Goal: Transaction & Acquisition: Obtain resource

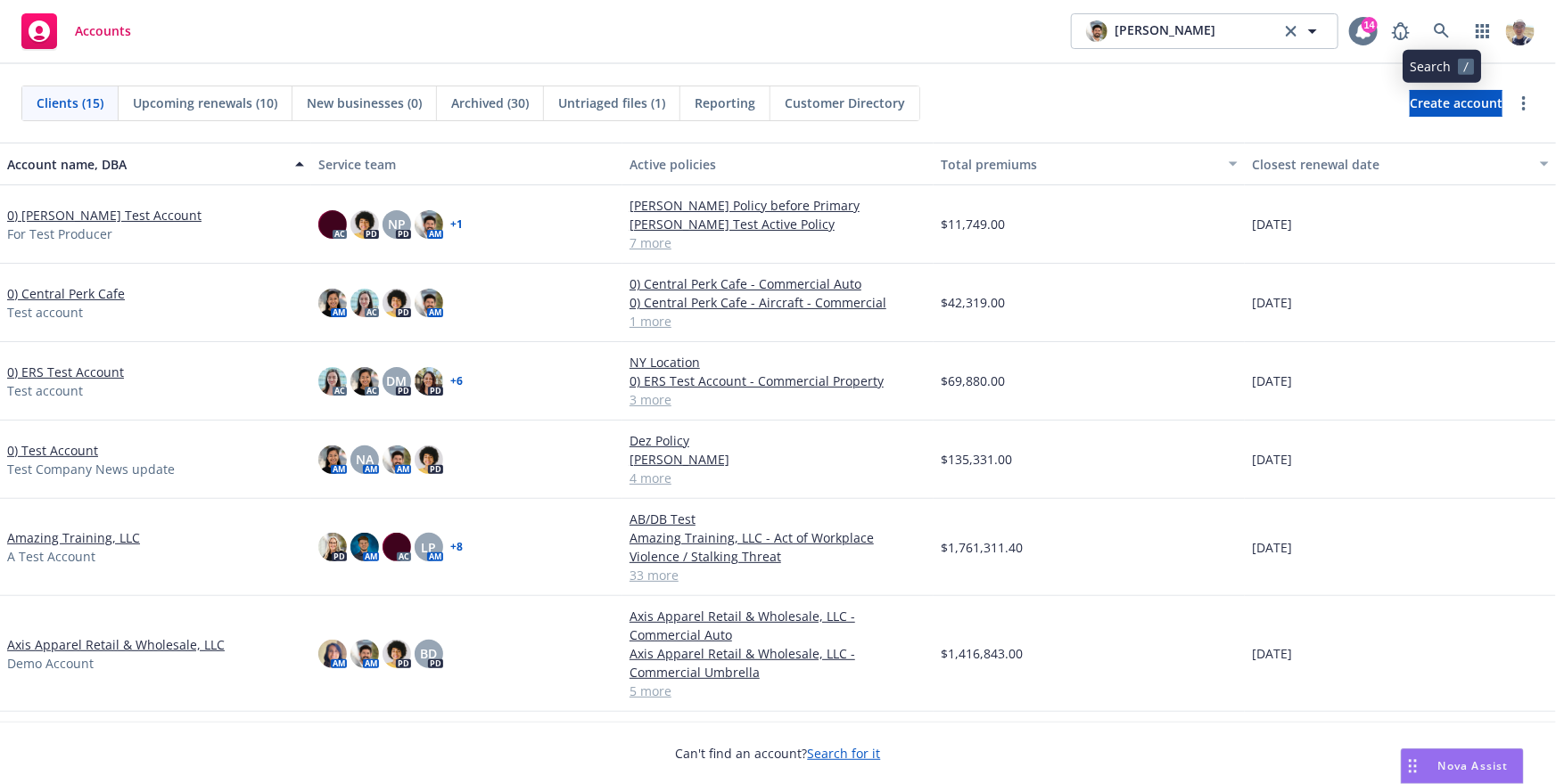
click at [1360, 38] on icon at bounding box center [1364, 31] width 17 height 17
click at [1151, 385] on div "$69,880.00" at bounding box center [1089, 381] width 311 height 79
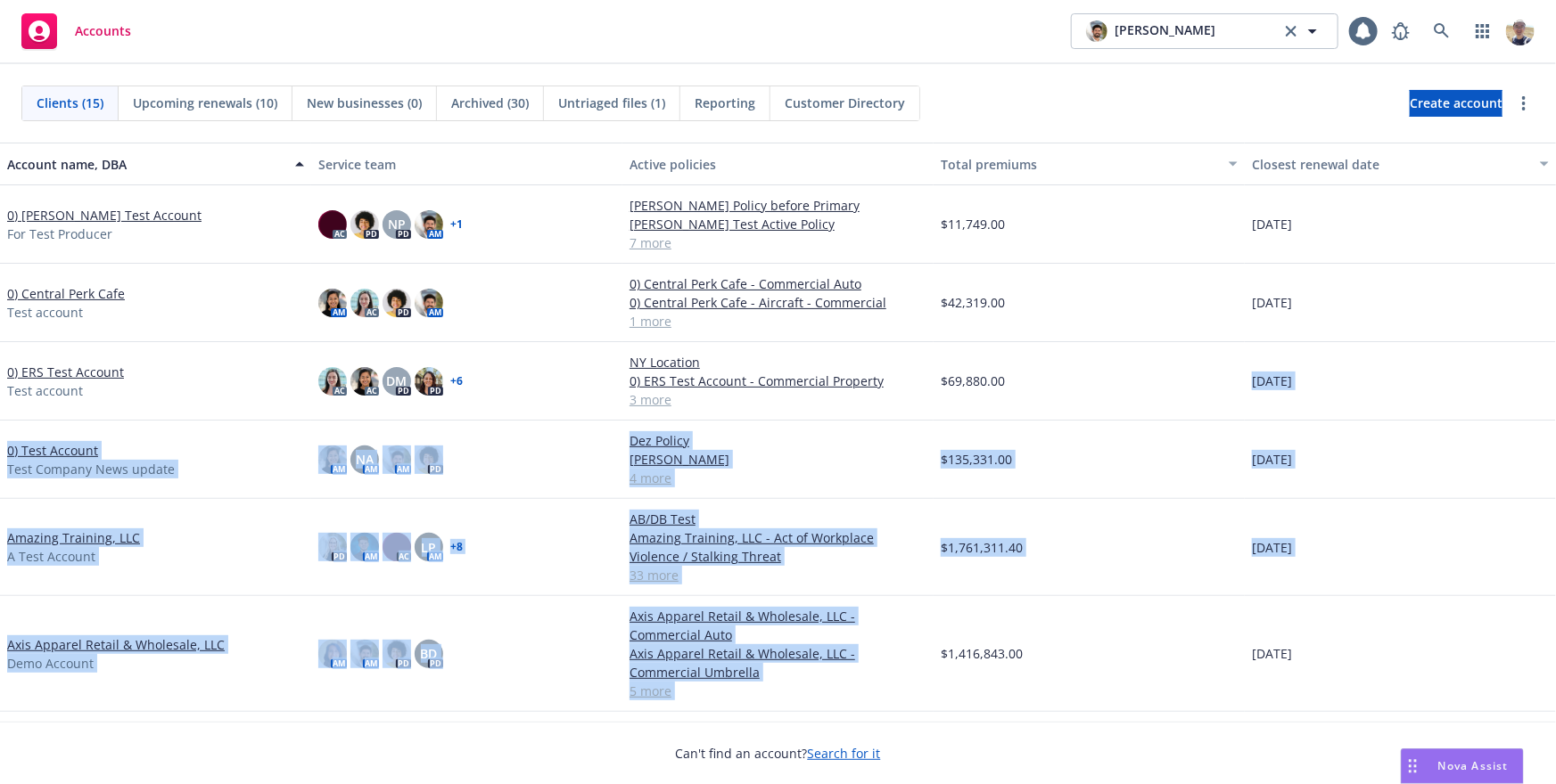
drag, startPoint x: 1138, startPoint y: 385, endPoint x: 1194, endPoint y: 603, distance: 225.1
click at [1194, 604] on div "0) Bruno's Test Account For Test Producer AC PD NP PD AM + 1 Julia Policy befor…" at bounding box center [778, 720] width 1556 height 1070
click at [1194, 603] on div "$1,416,843.00" at bounding box center [1089, 654] width 311 height 116
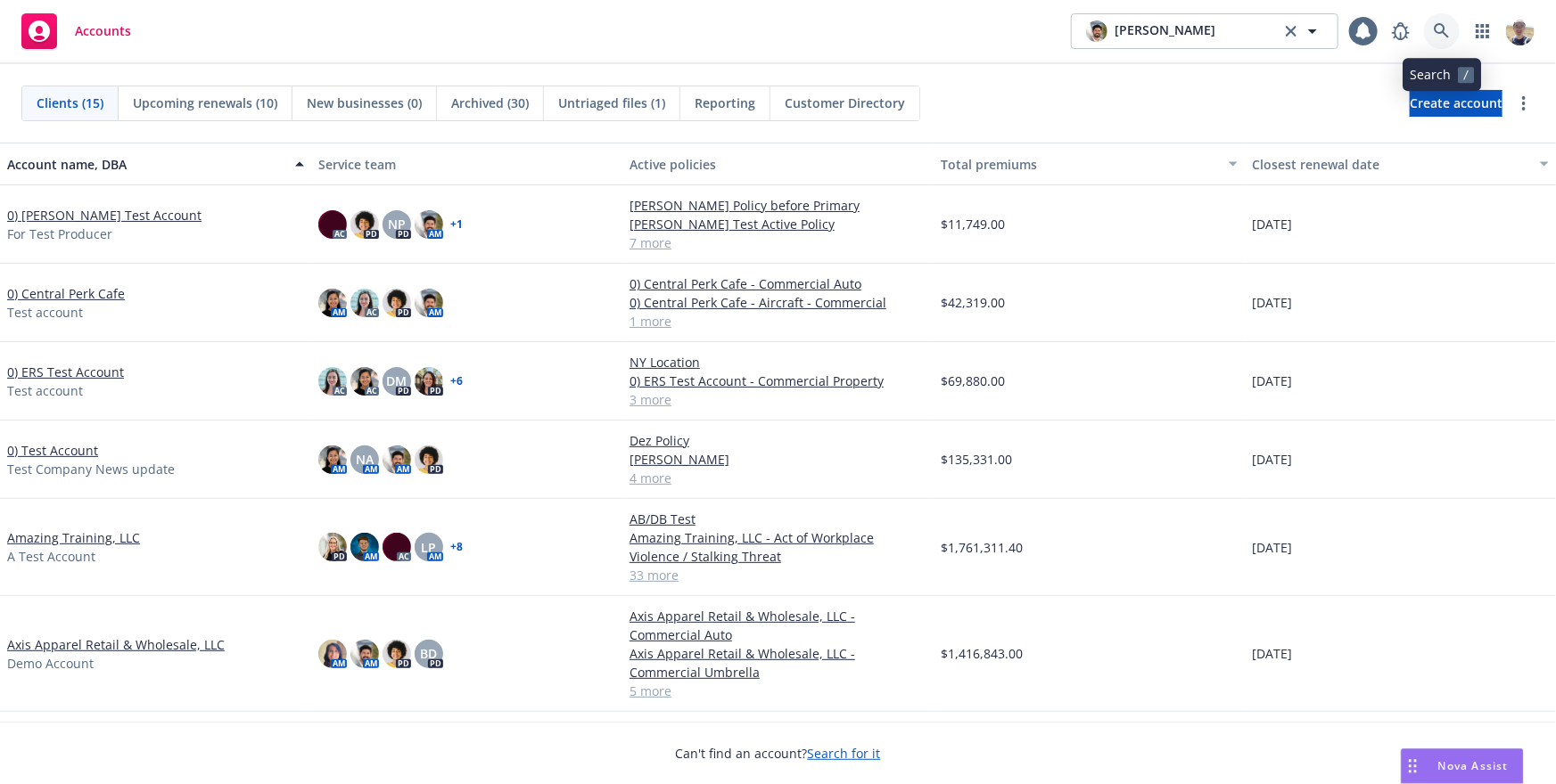
click at [1445, 30] on icon at bounding box center [1441, 31] width 17 height 17
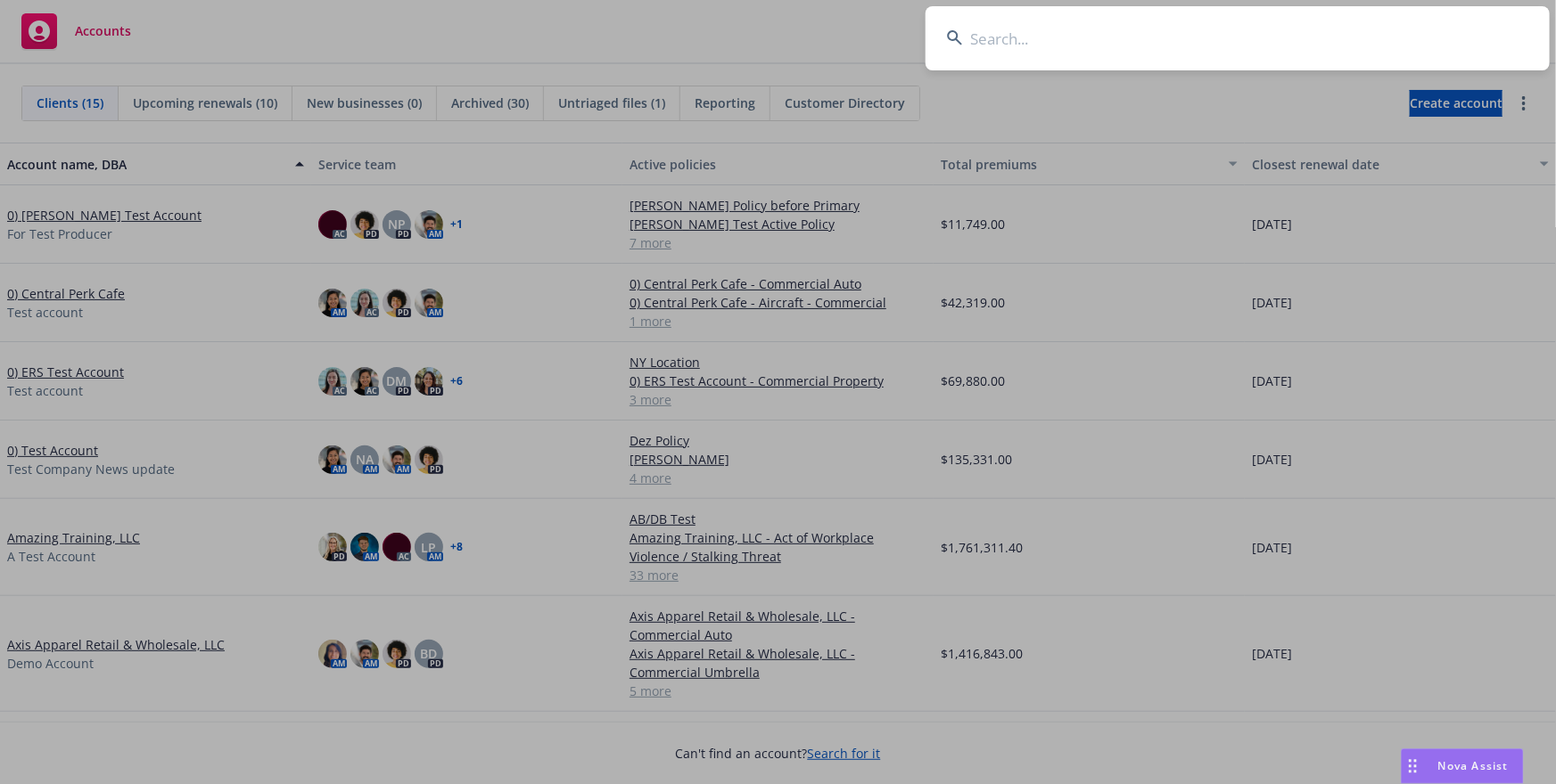
type input "w"
type input "call the"
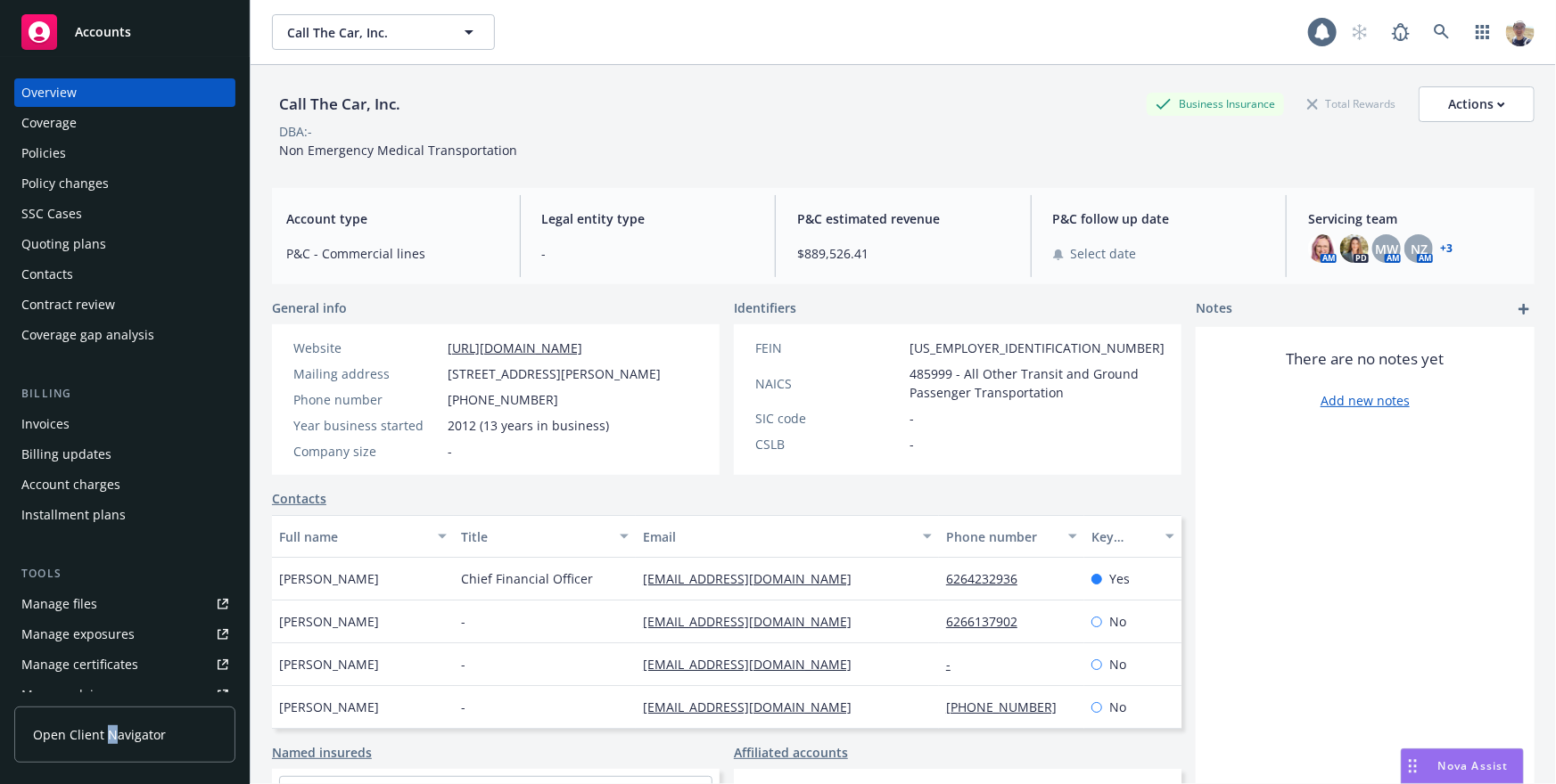
click at [109, 733] on span "Open Client Navigator" at bounding box center [99, 734] width 133 height 18
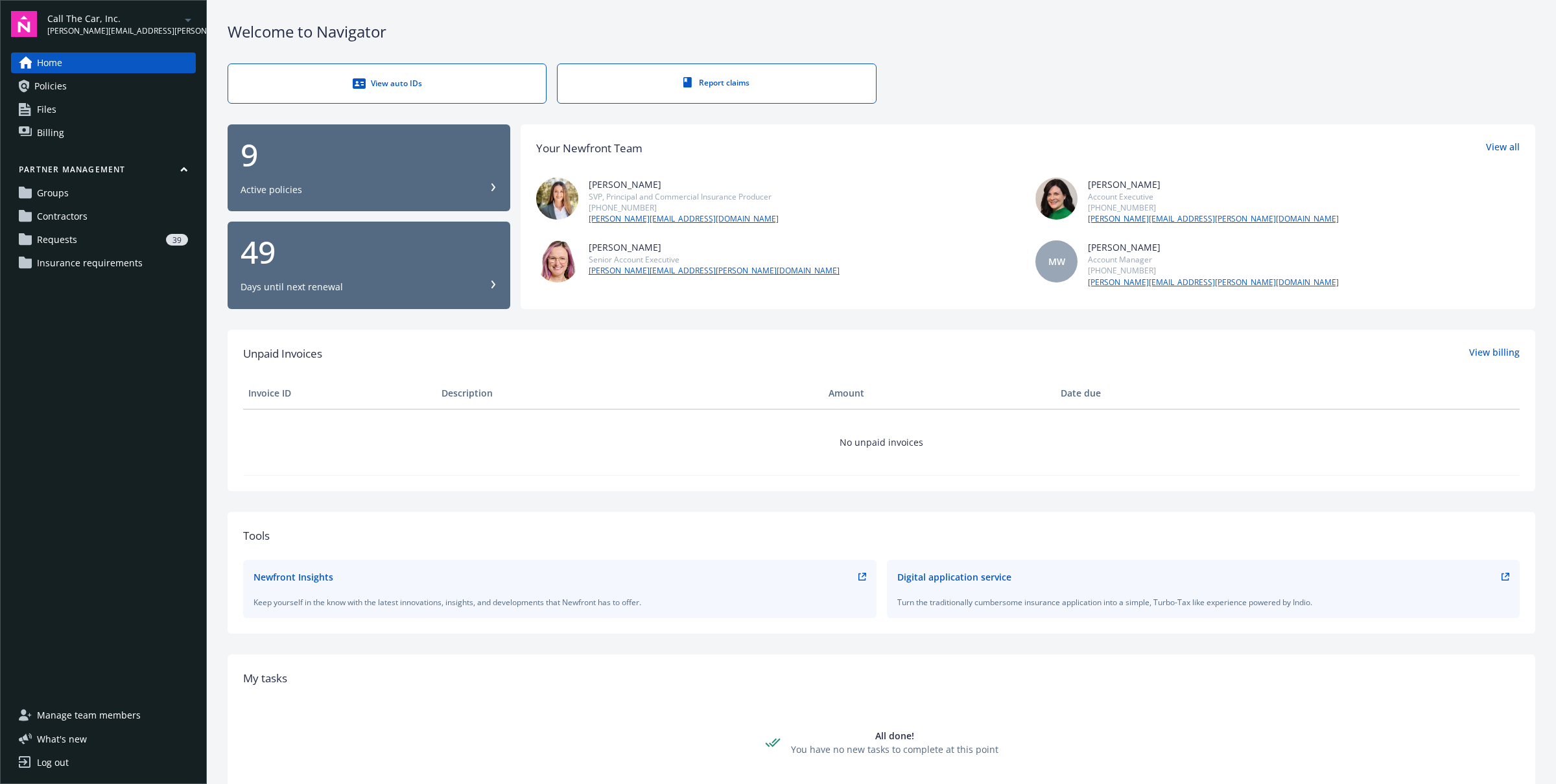
click at [75, 243] on span "Requests" at bounding box center [57, 239] width 40 height 20
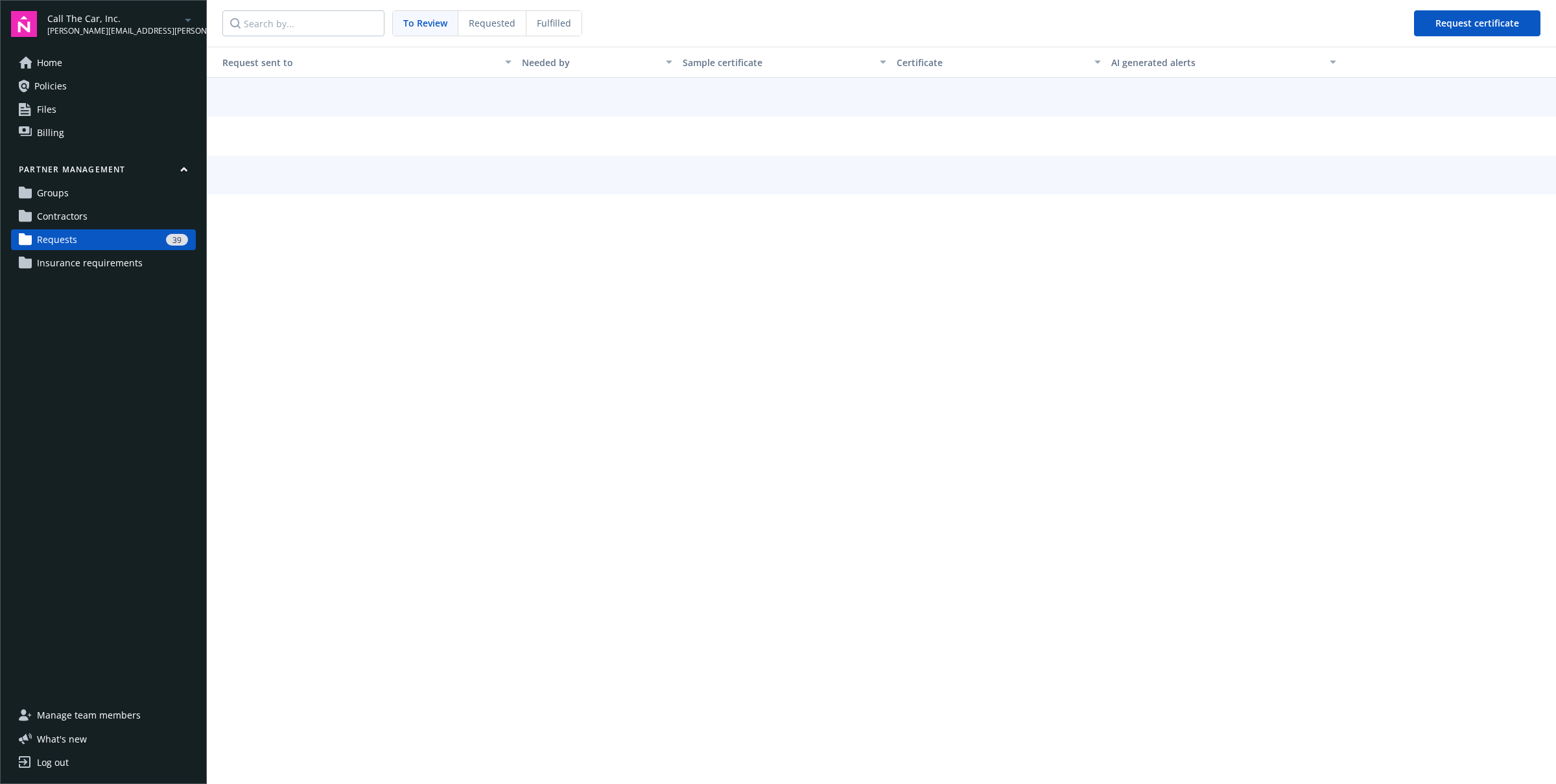
click at [495, 24] on span "Requested" at bounding box center [492, 23] width 47 height 13
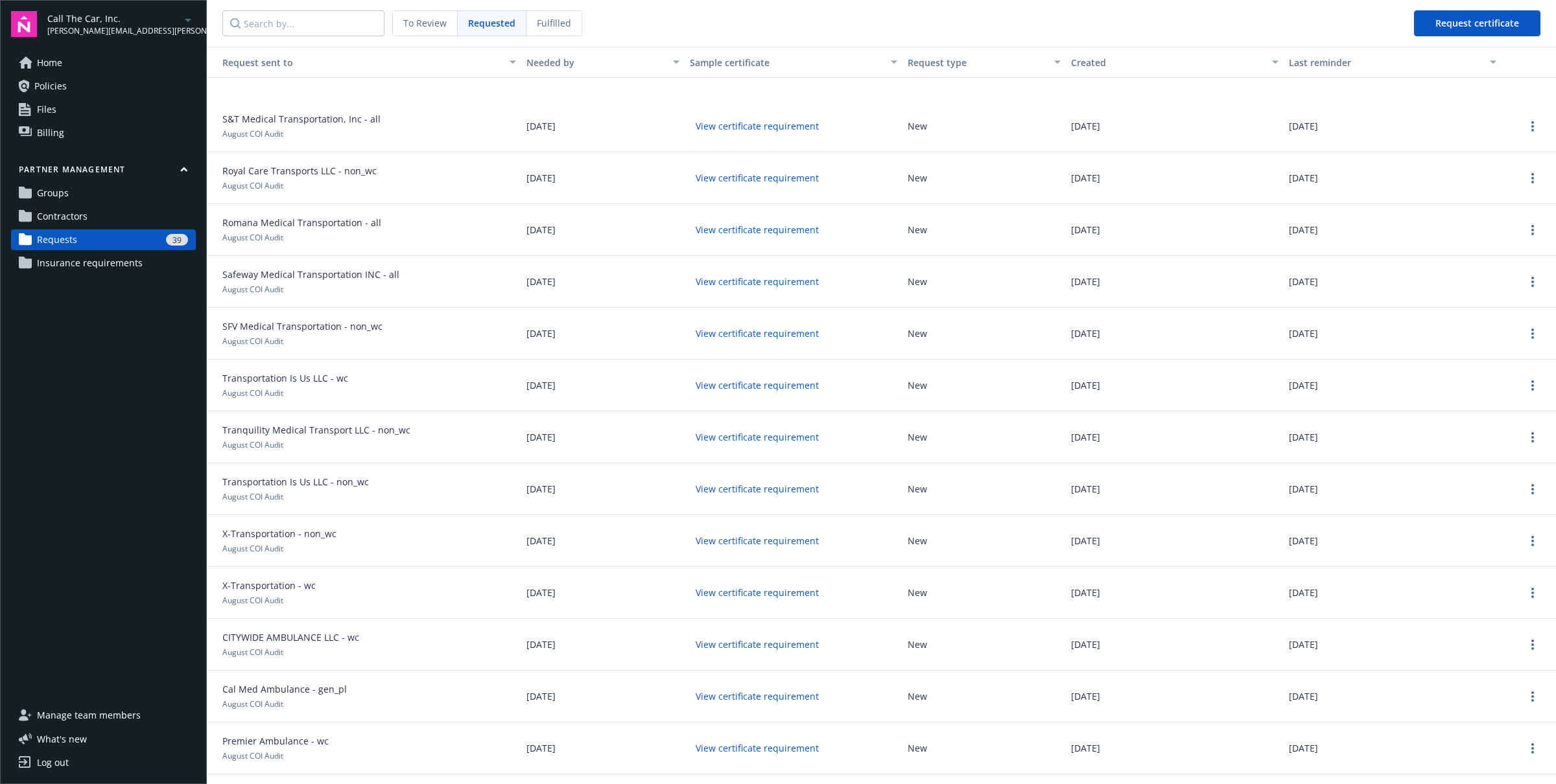
scroll to position [3130, 0]
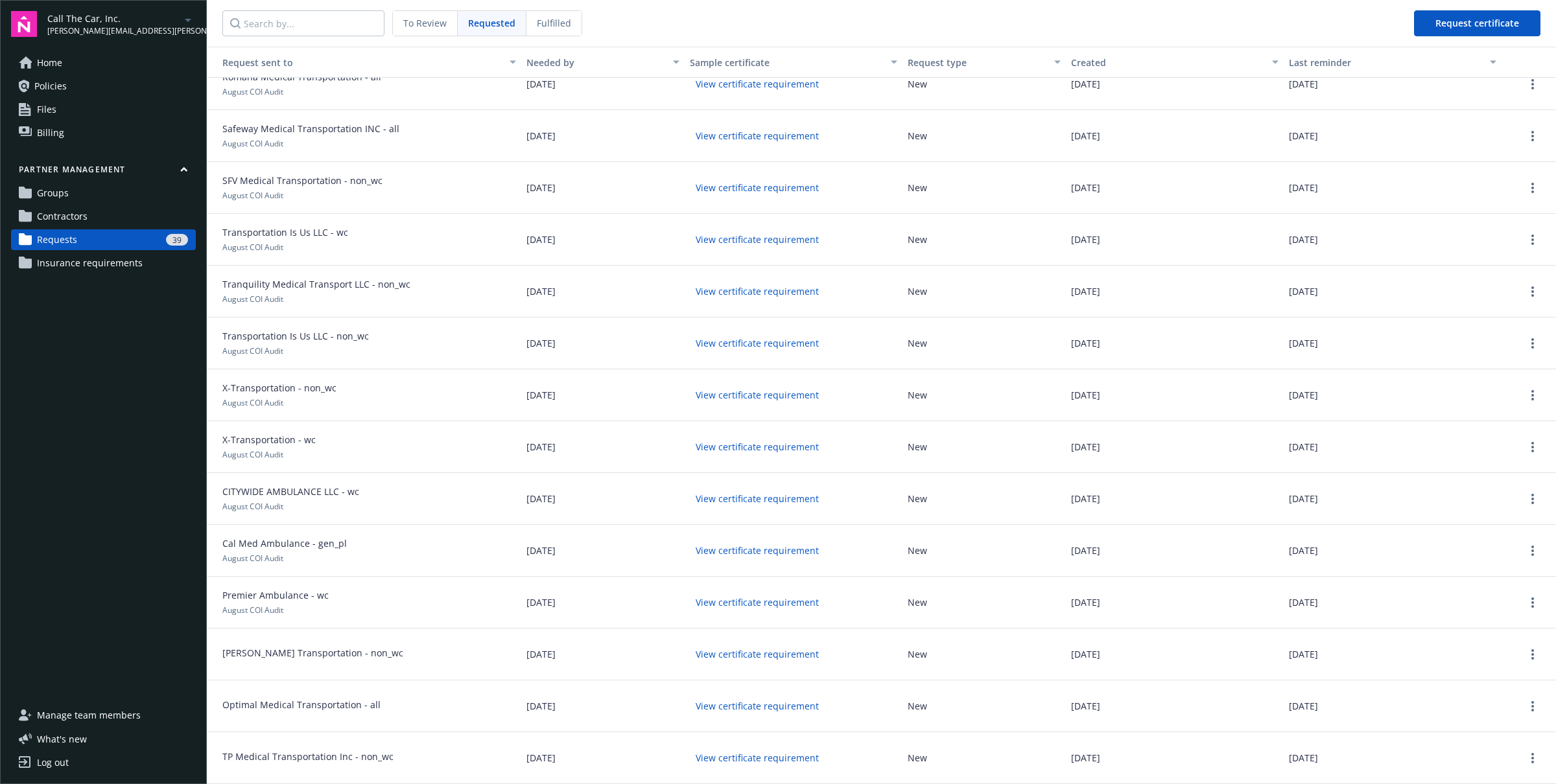
click at [1310, 512] on div "08/11/2025" at bounding box center [1393, 499] width 218 height 52
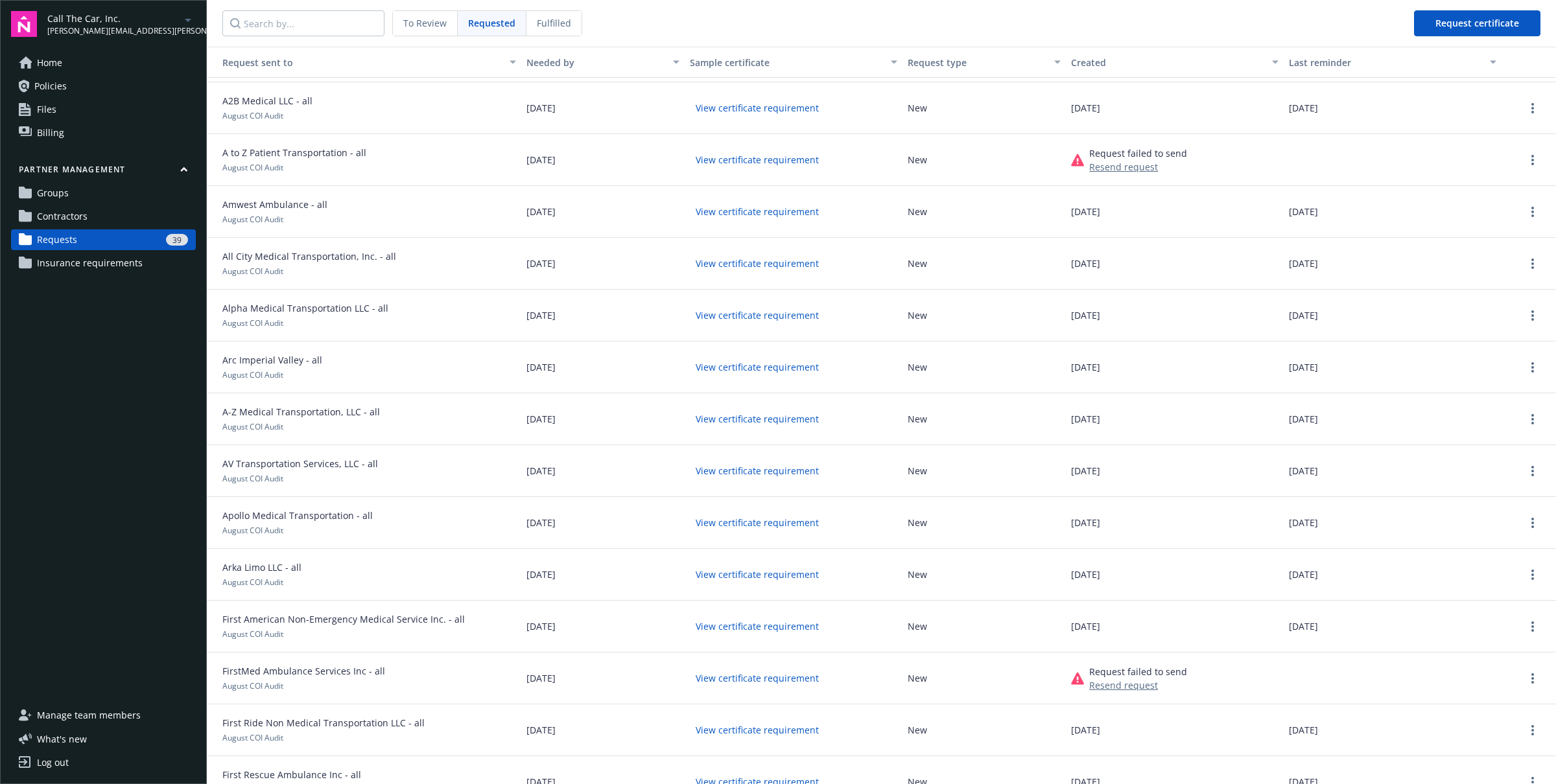
scroll to position [0, 0]
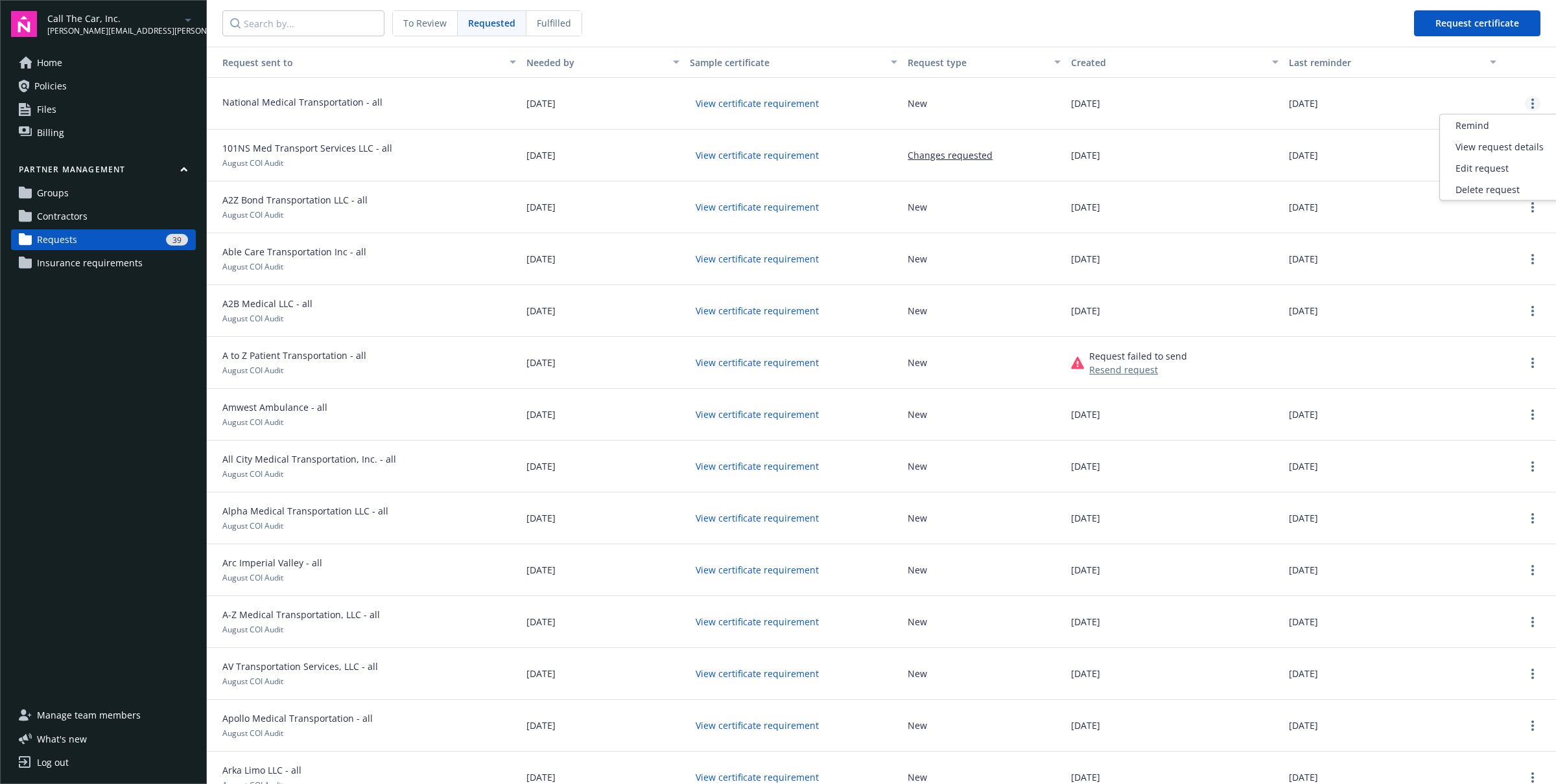
click at [1533, 100] on link "more" at bounding box center [1533, 104] width 16 height 16
click at [1386, 123] on div "08/11/2025" at bounding box center [1393, 103] width 218 height 52
click at [1484, 26] on span "Request certificate" at bounding box center [1478, 23] width 83 height 12
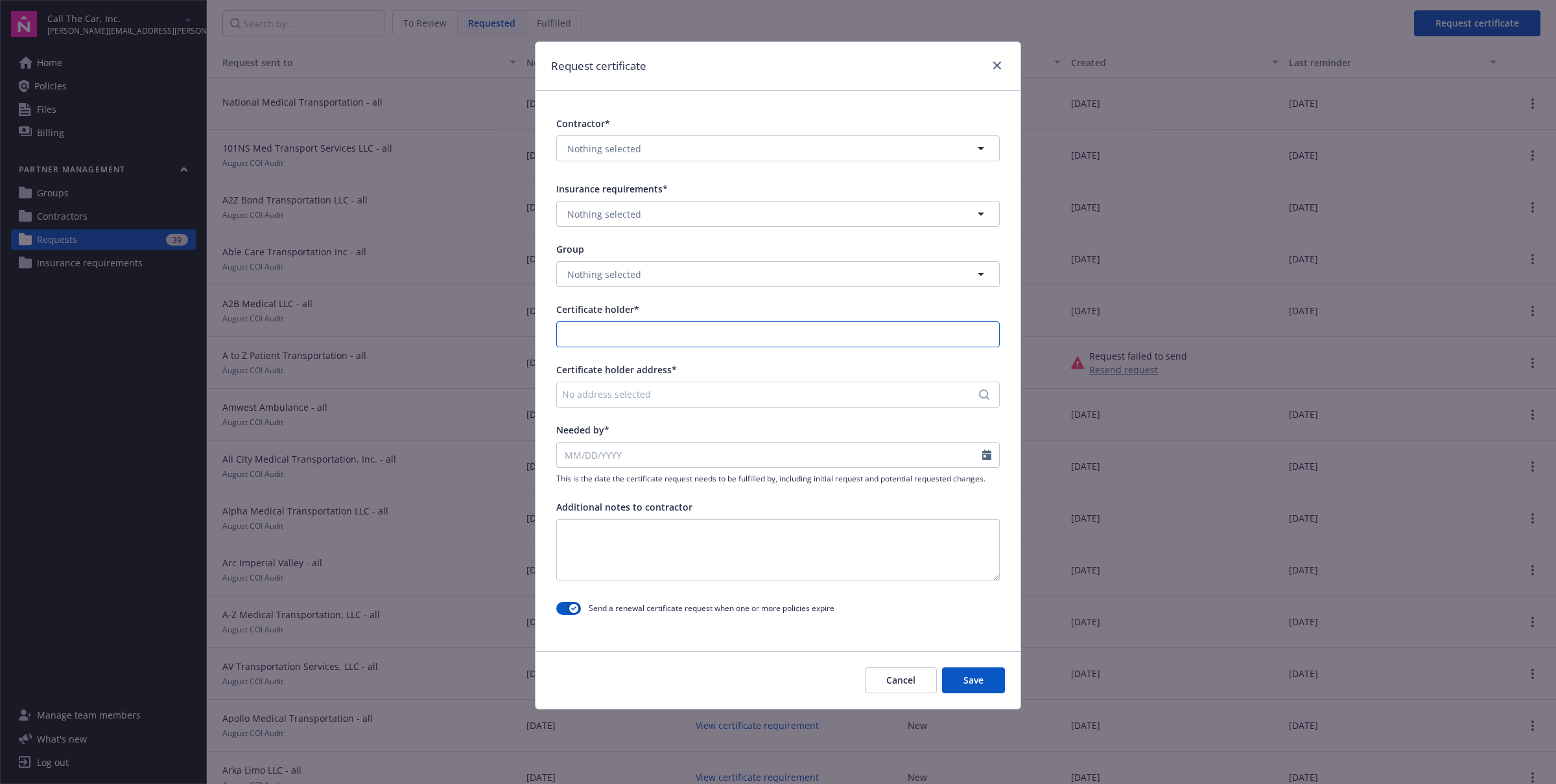
click at [618, 329] on input "Certificate holder*" at bounding box center [778, 334] width 442 height 25
click at [832, 366] on div "Certificate holder address*" at bounding box center [778, 369] width 444 height 13
click at [680, 400] on div "No address selected" at bounding box center [772, 394] width 419 height 13
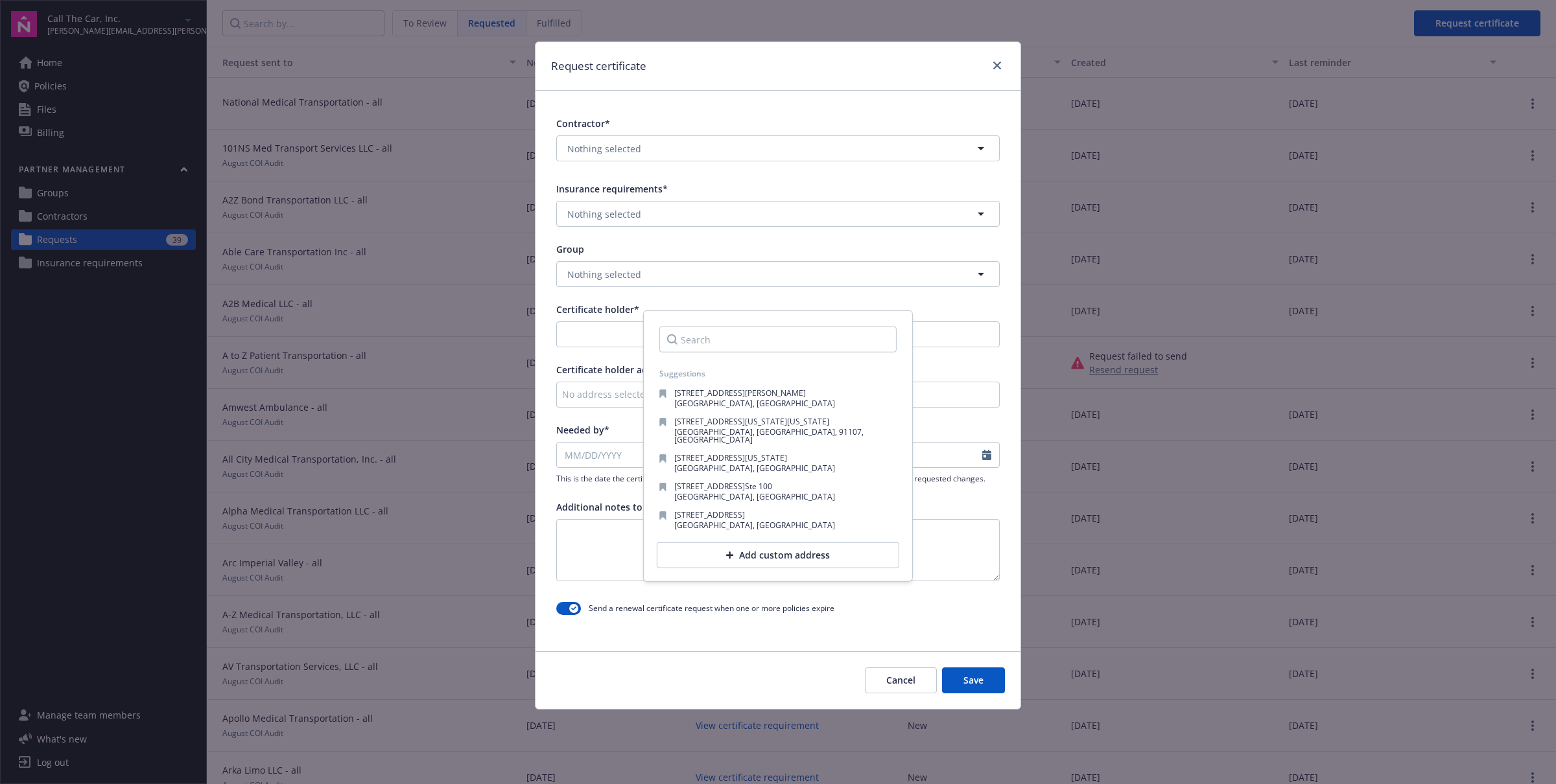
click at [976, 367] on div "Certificate holder address*" at bounding box center [778, 369] width 444 height 13
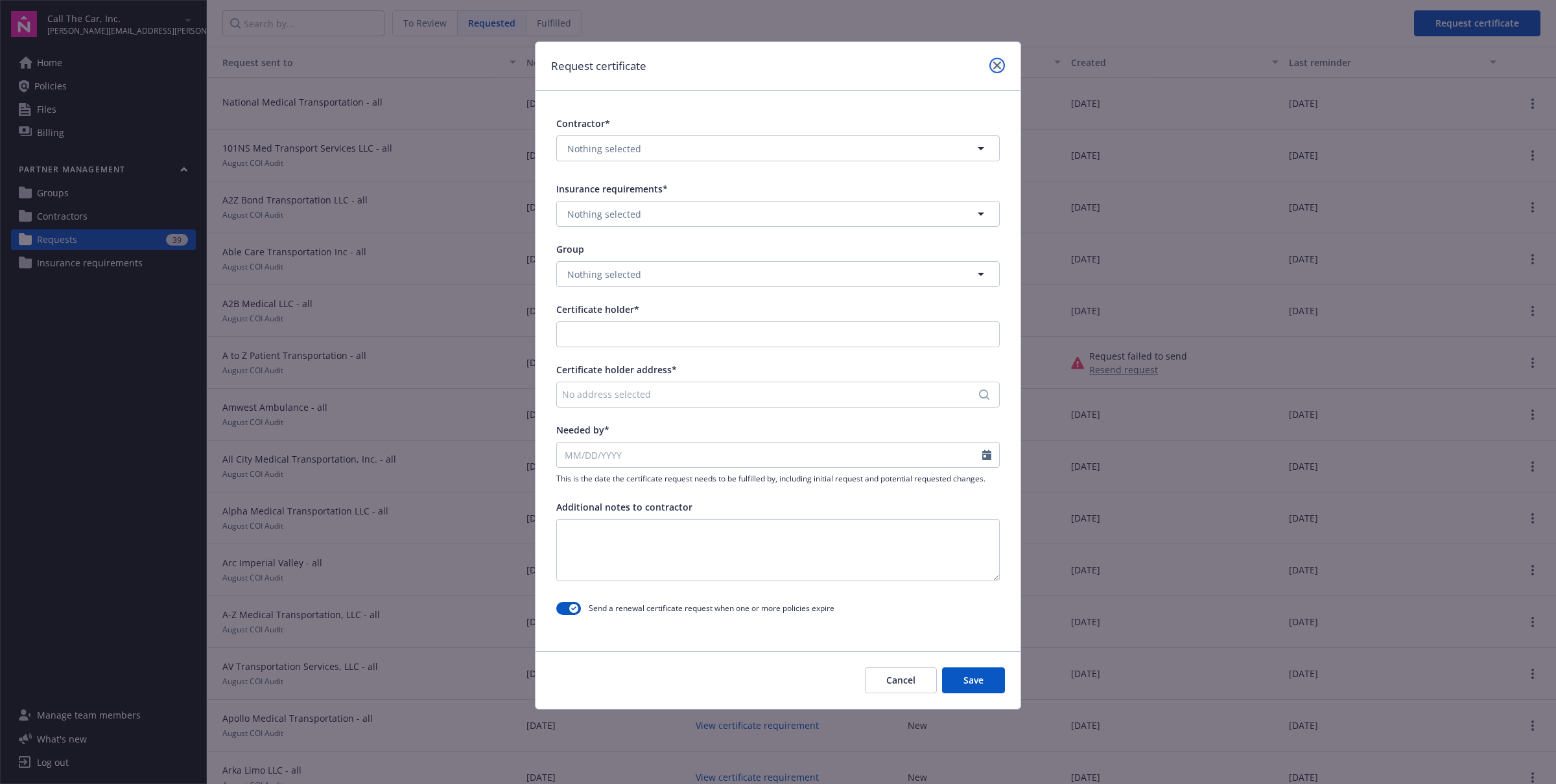
click at [998, 63] on icon "close" at bounding box center [997, 65] width 8 height 8
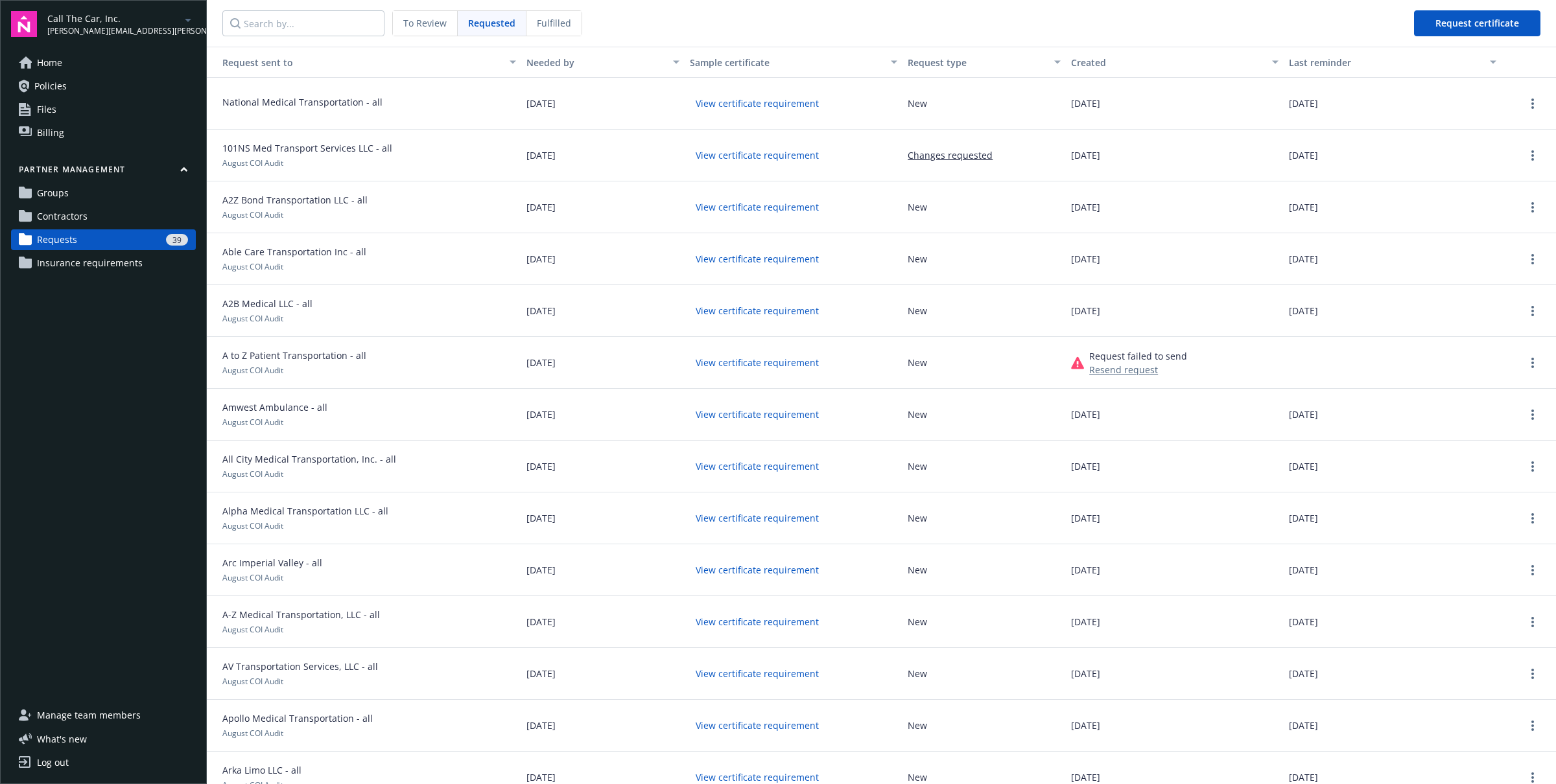
click at [1432, 198] on div "08/11/2025" at bounding box center [1393, 207] width 218 height 52
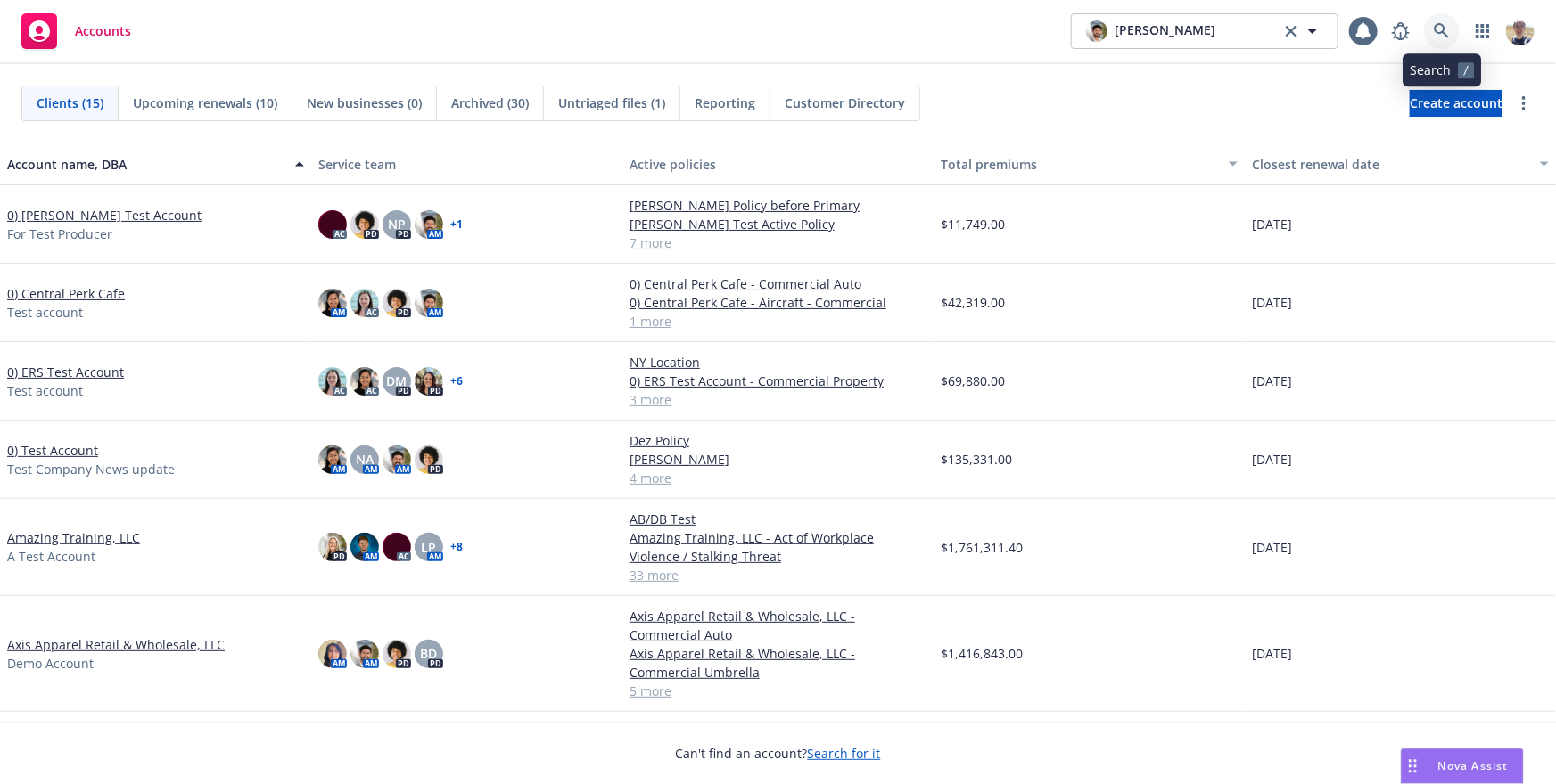
click at [1435, 20] on link at bounding box center [1441, 31] width 36 height 36
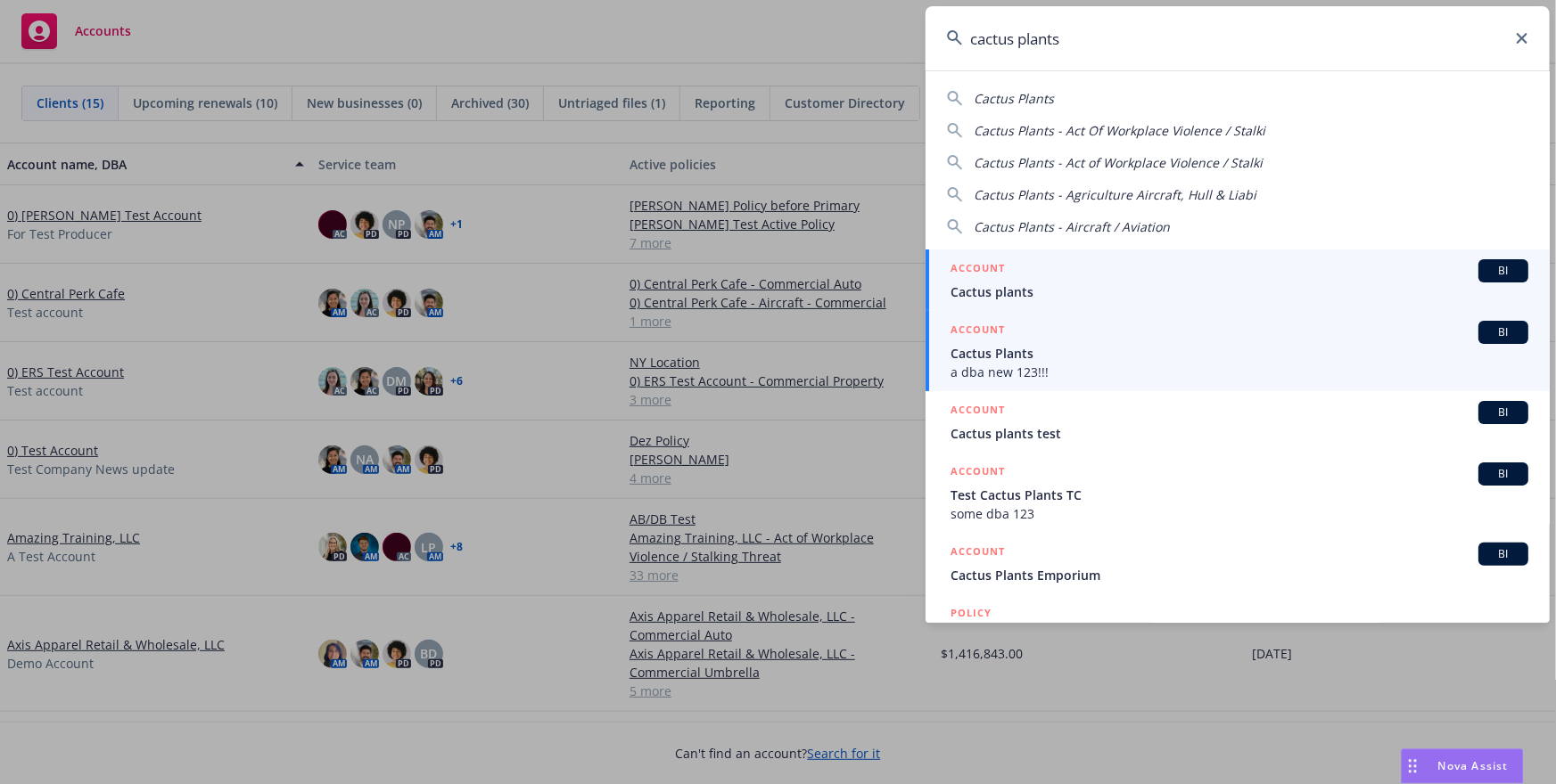
type input "cactus plants"
click at [1086, 344] on span "Cactus Plants" at bounding box center [1239, 353] width 578 height 18
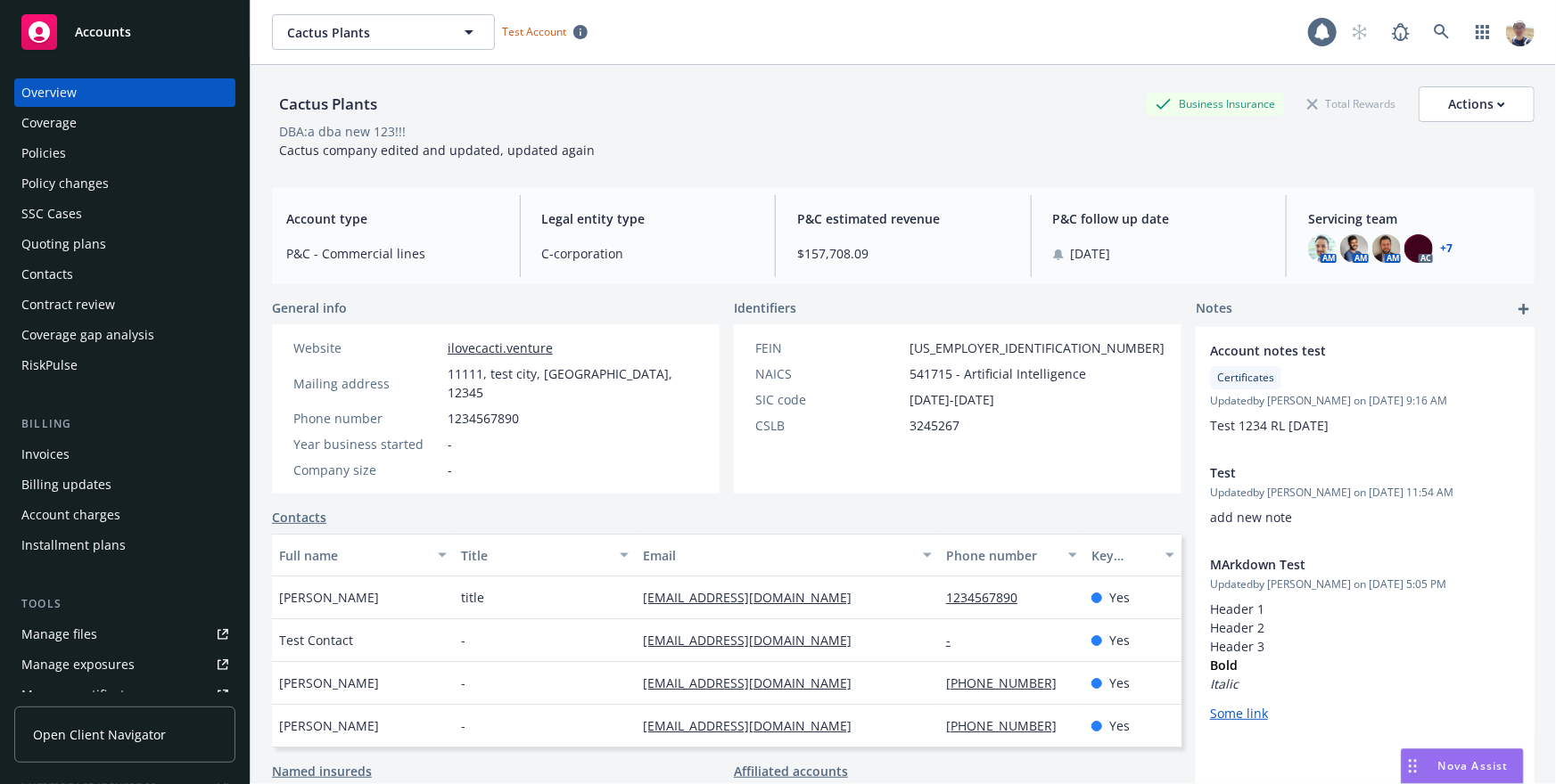
click at [135, 244] on div "Quoting plans" at bounding box center [124, 244] width 207 height 28
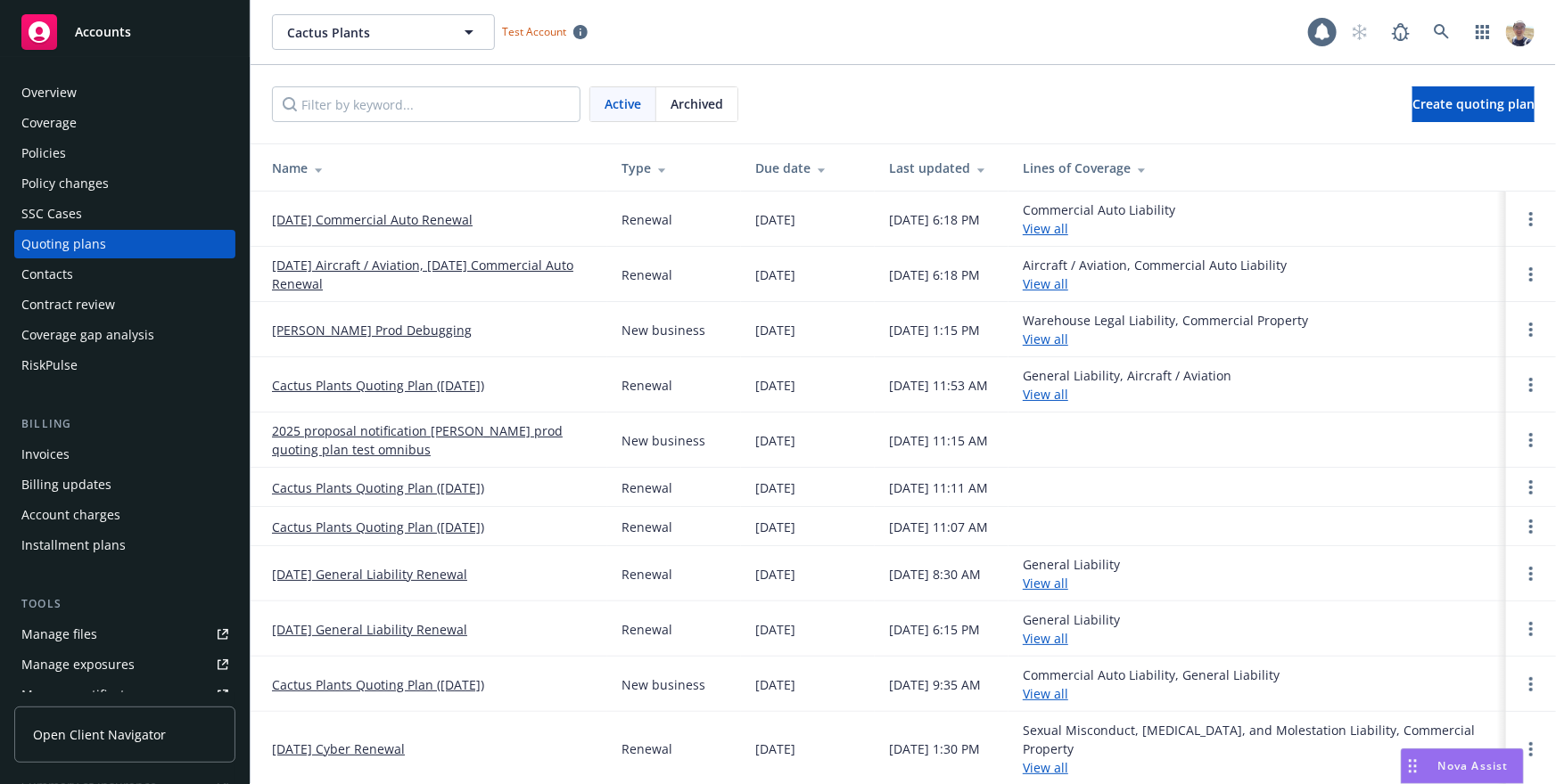
click at [428, 222] on link "[DATE] Commercial Auto Renewal" at bounding box center [372, 220] width 200 height 18
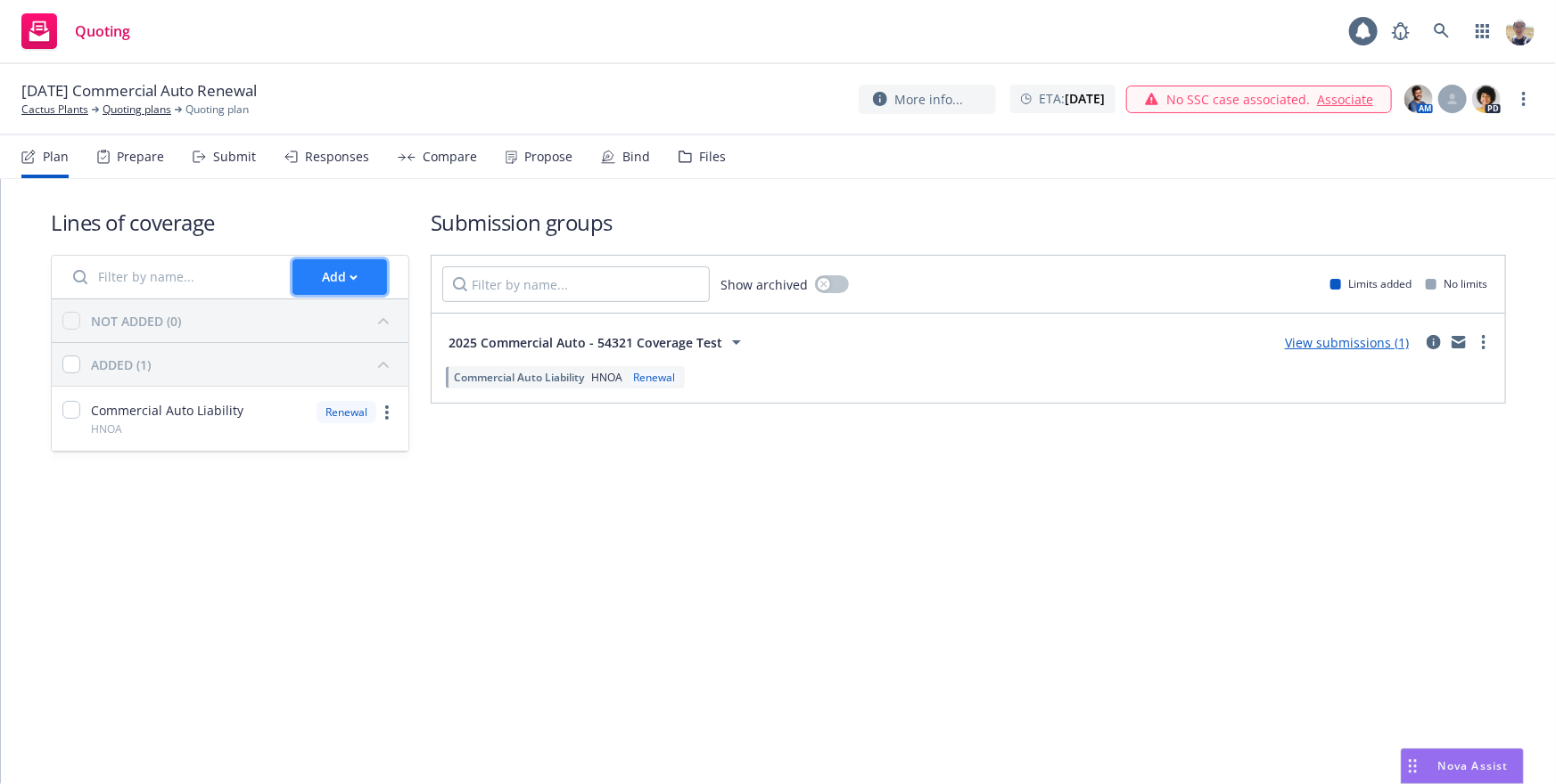
click at [305, 284] on button "Add" at bounding box center [339, 277] width 94 height 36
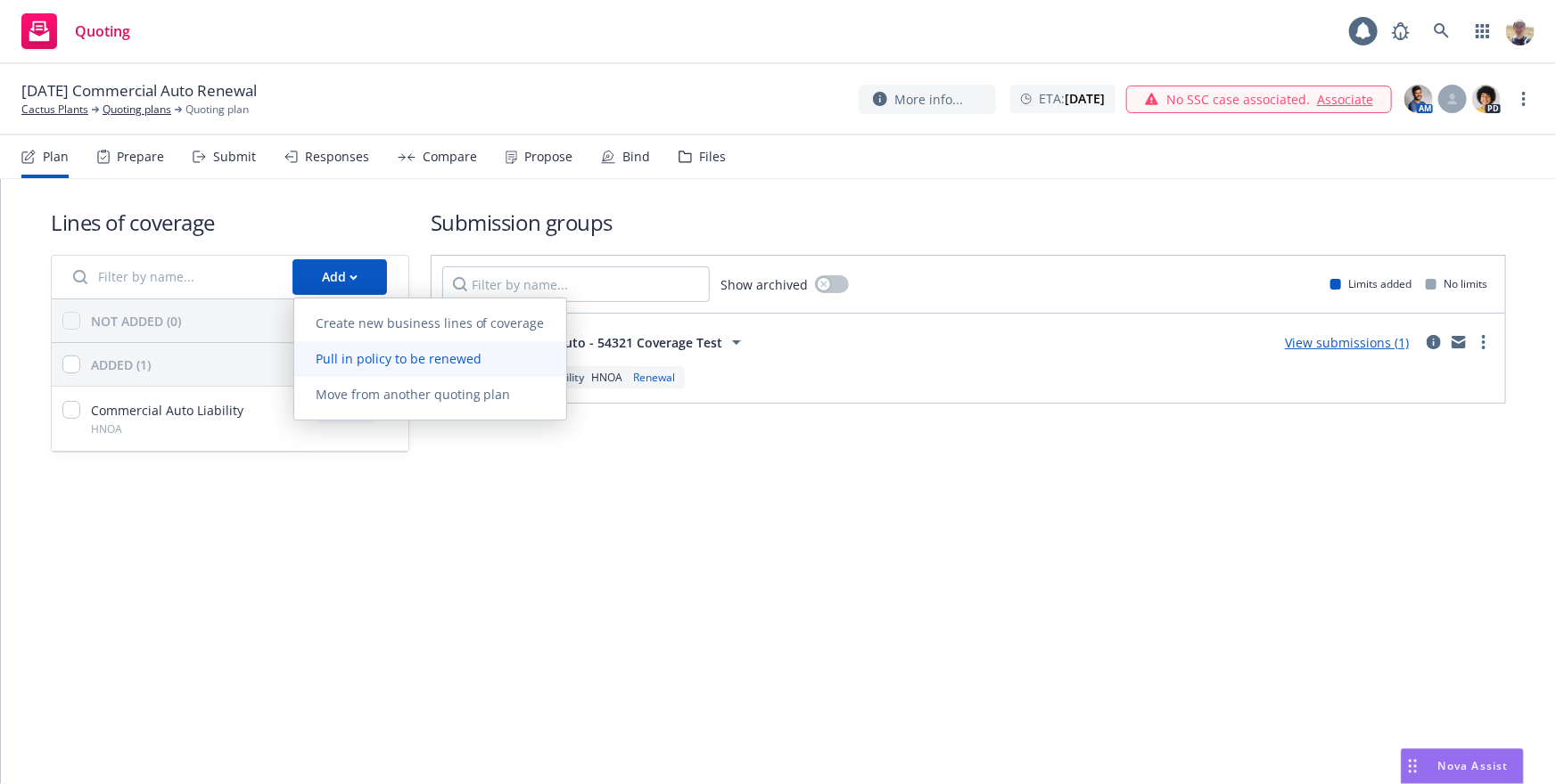
click at [413, 365] on span "Pull in policy to be renewed" at bounding box center [398, 358] width 209 height 17
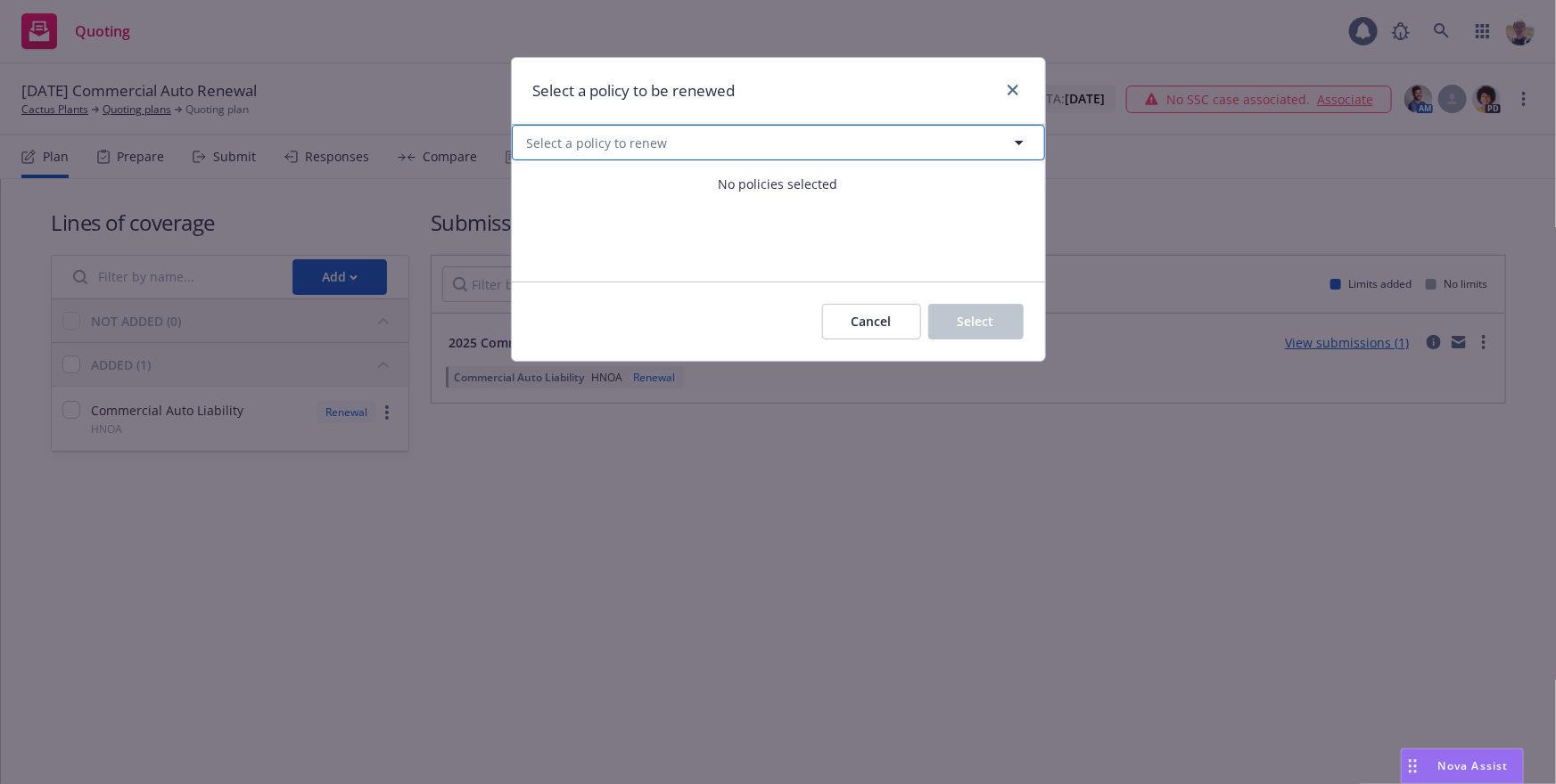
click at [677, 149] on button "Select a policy to renew" at bounding box center [778, 142] width 534 height 36
select select "ACTIVE"
type input "excess"
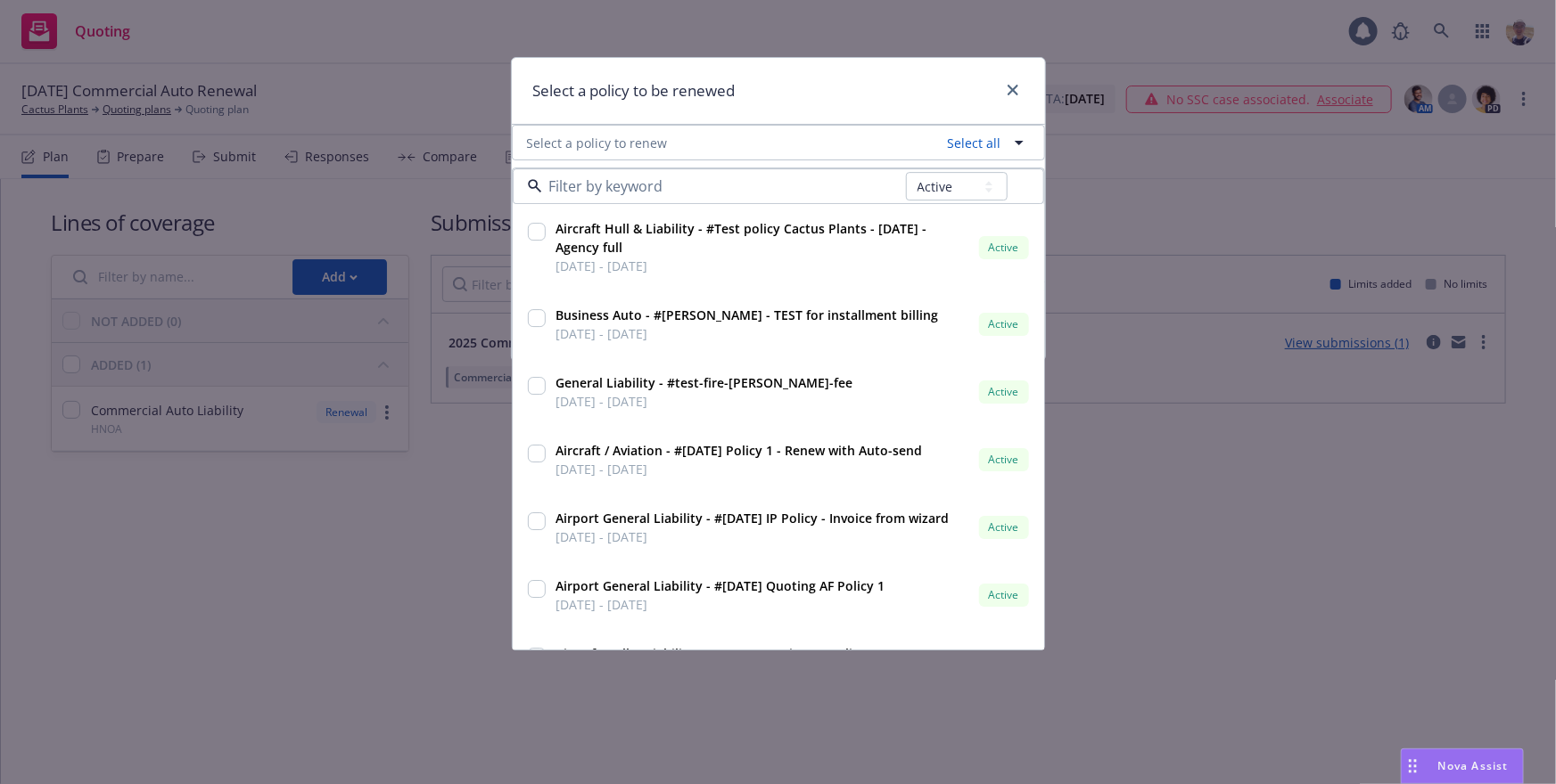
click at [1004, 103] on div at bounding box center [1009, 91] width 28 height 23
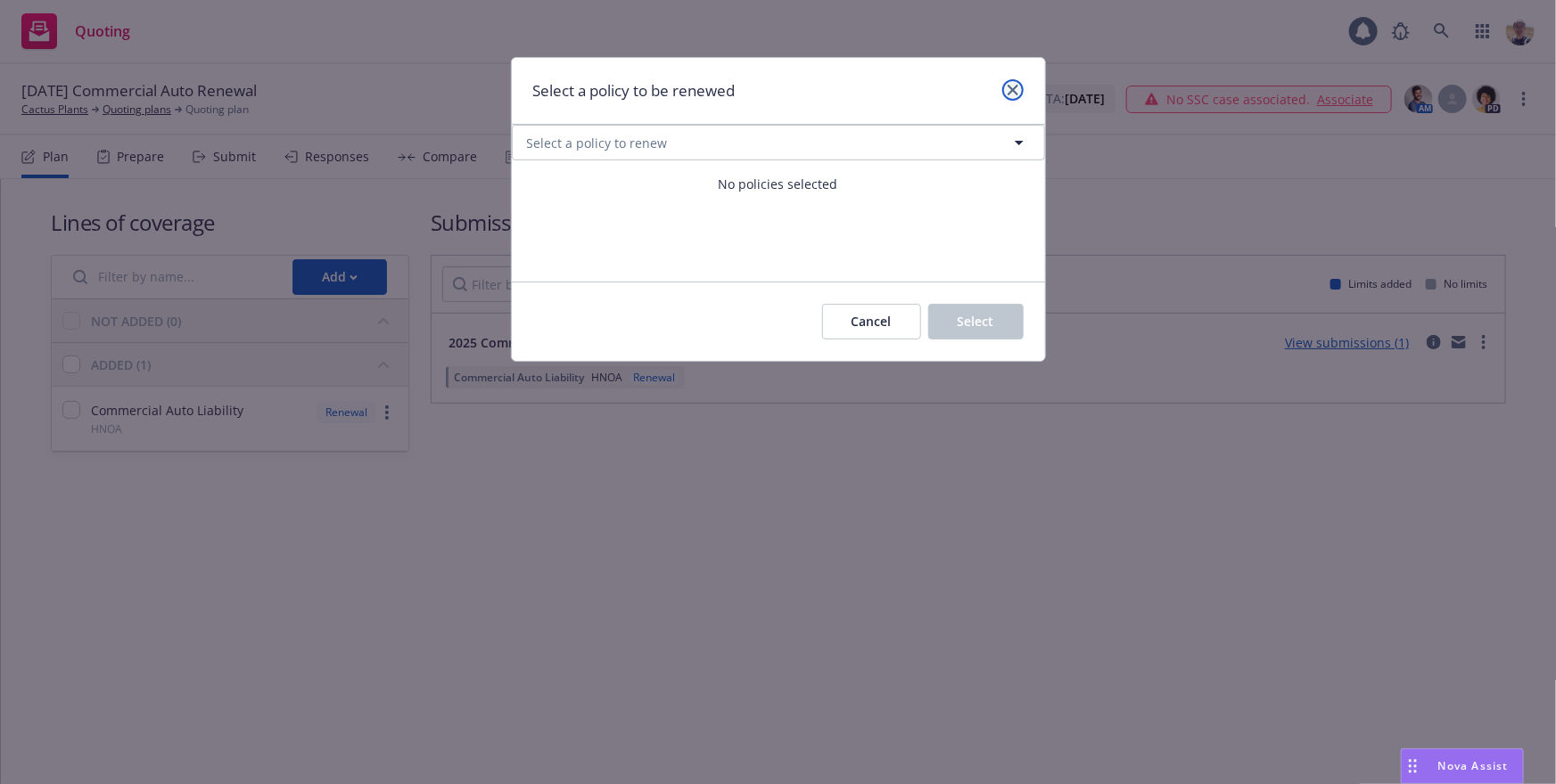
click at [1011, 92] on icon "close" at bounding box center [1013, 89] width 11 height 11
